Goal: Book appointment/travel/reservation

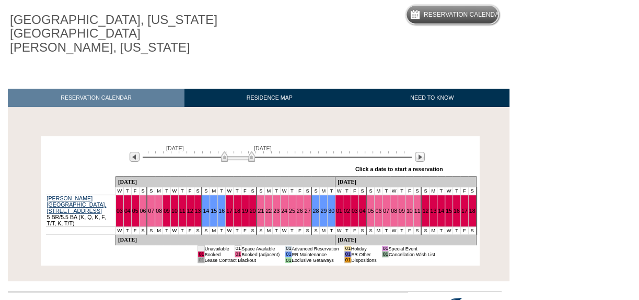
scroll to position [95, 0]
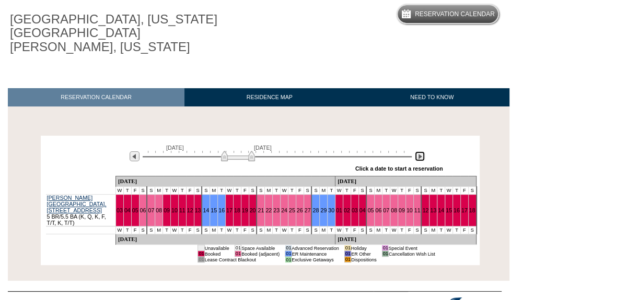
click at [419, 152] on img at bounding box center [420, 157] width 10 height 10
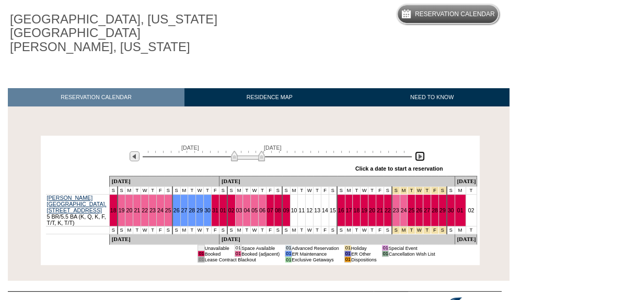
click at [419, 152] on img at bounding box center [420, 157] width 10 height 10
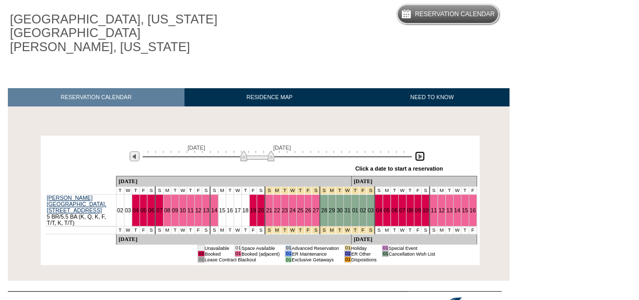
click at [419, 152] on img at bounding box center [420, 157] width 10 height 10
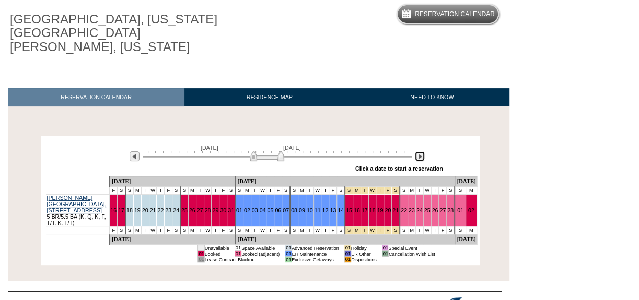
click at [419, 152] on img at bounding box center [420, 157] width 10 height 10
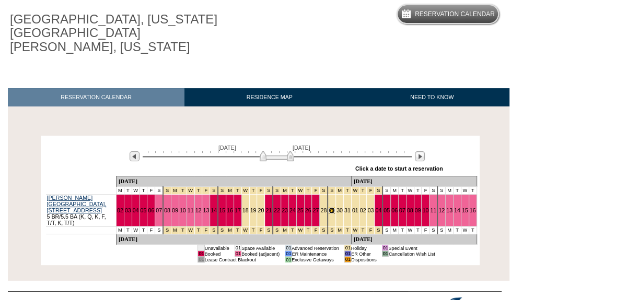
click at [329, 207] on link "29" at bounding box center [332, 210] width 6 height 6
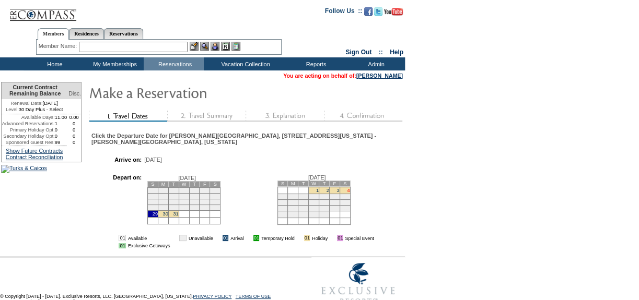
click at [350, 193] on link "4" at bounding box center [348, 190] width 3 height 5
